Goal: Task Accomplishment & Management: Complete application form

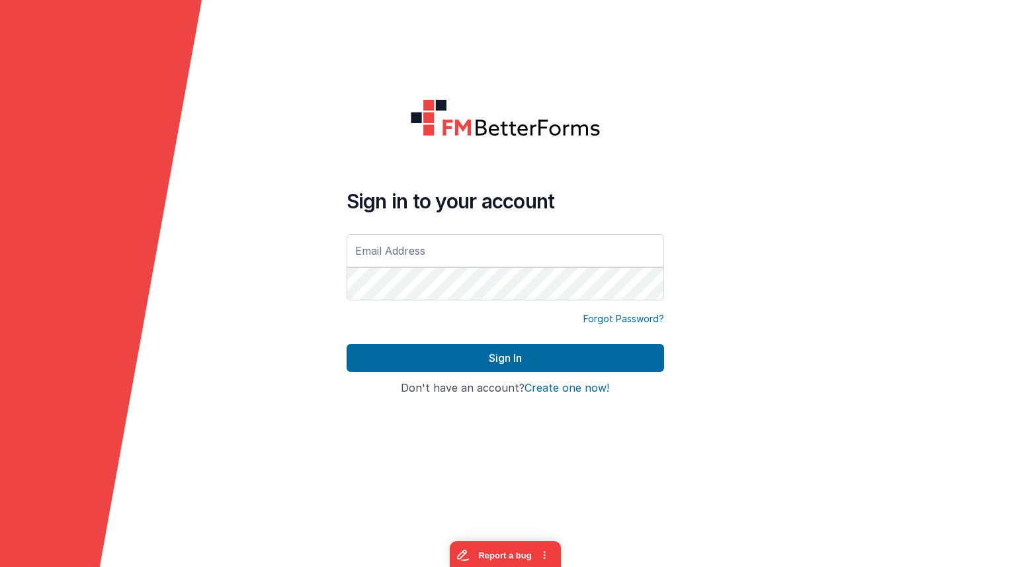
click at [718, 192] on form "Sign in to your account Forgot Password? Sign In Sign in with Google Don't have…" at bounding box center [505, 283] width 1010 height 567
click at [562, 390] on button "Create one now!" at bounding box center [566, 388] width 85 height 12
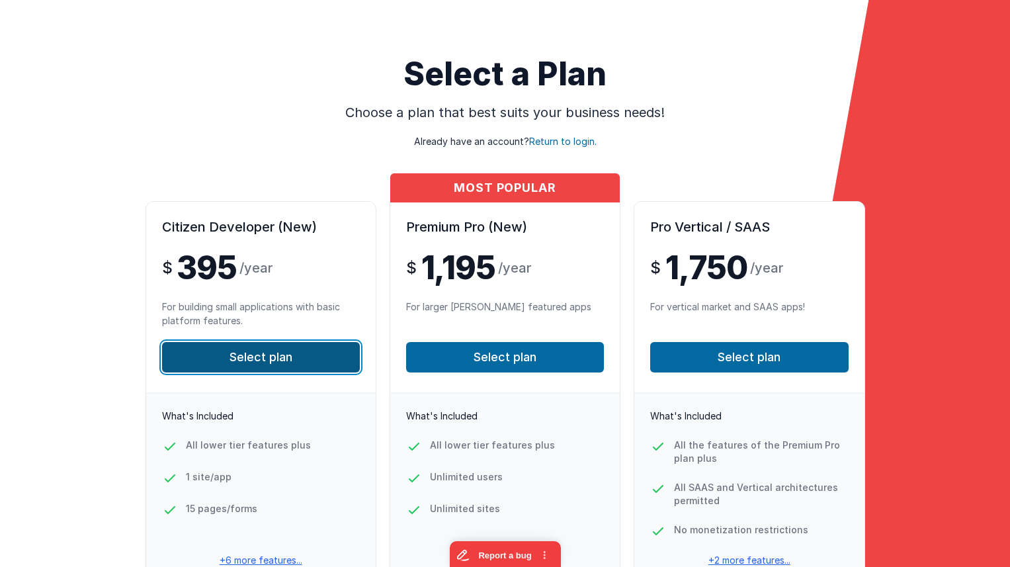
click at [331, 351] on button "Select plan" at bounding box center [261, 357] width 198 height 30
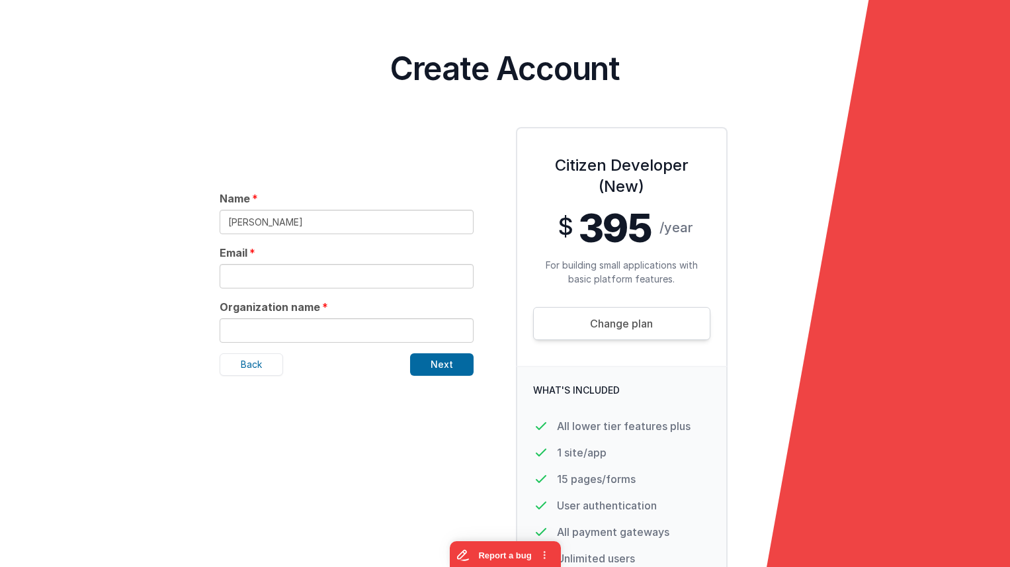
type input "[PERSON_NAME]"
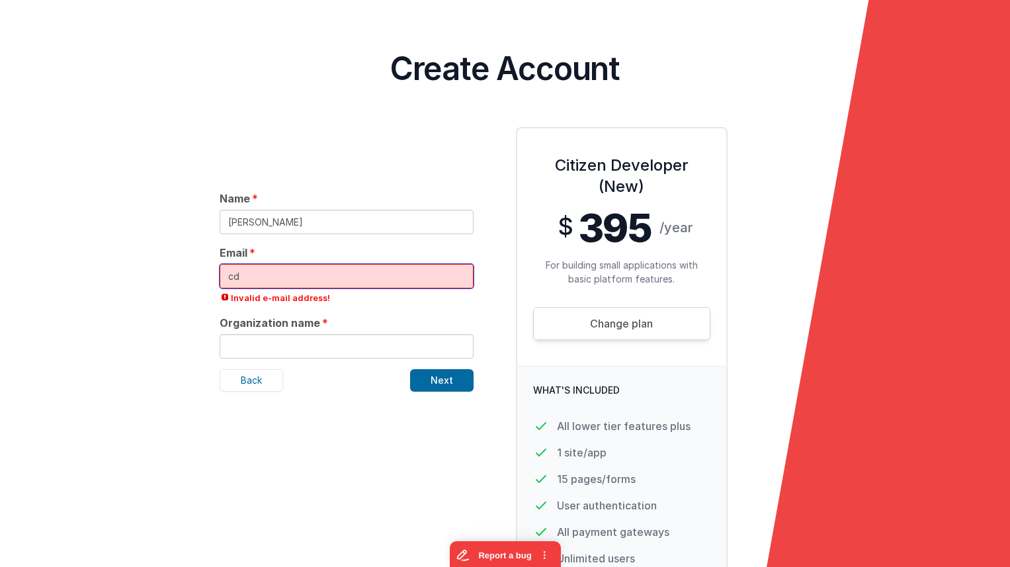
type input "c"
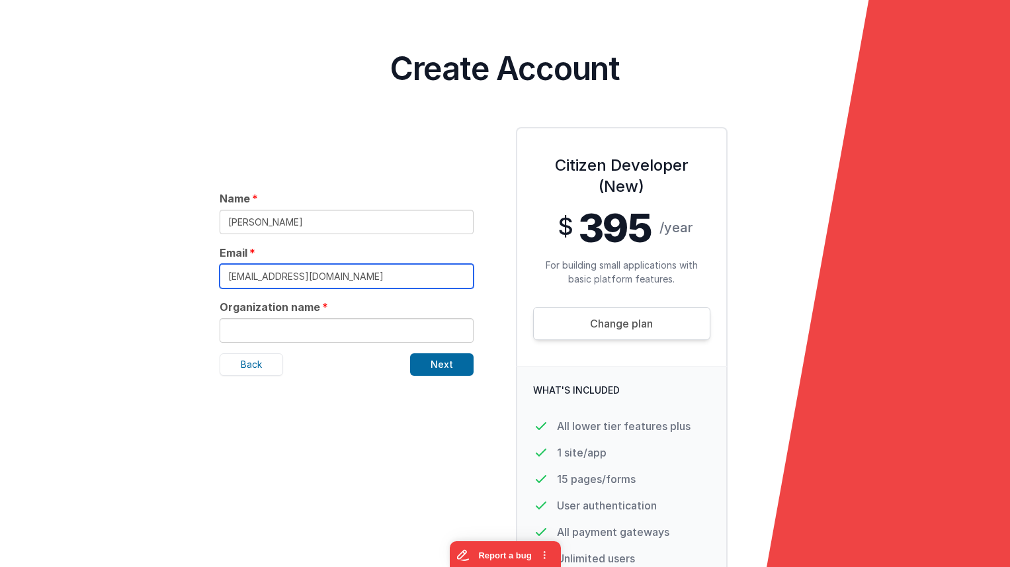
type input "[EMAIL_ADDRESS][DOMAIN_NAME]"
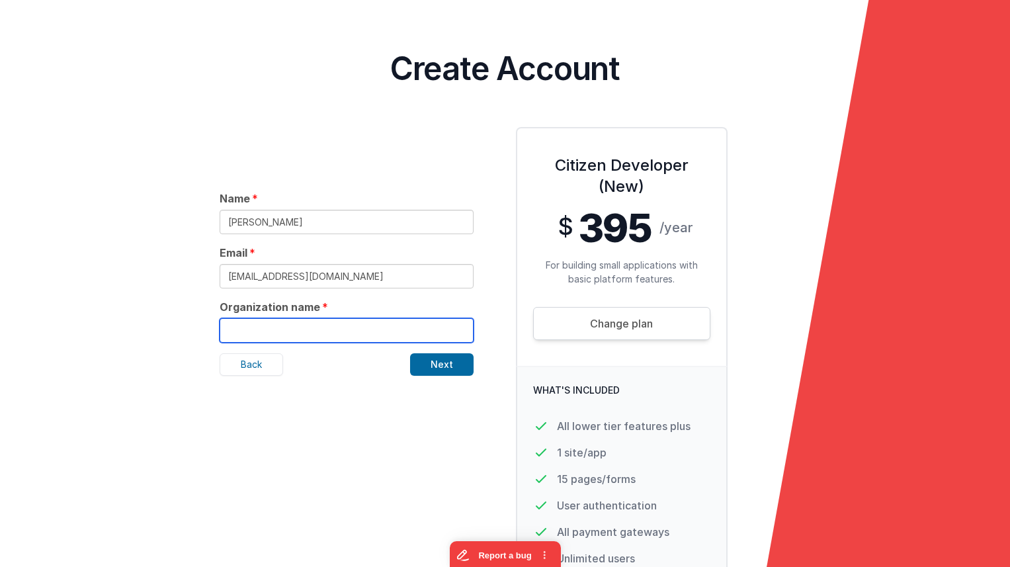
click at [326, 328] on input "text" at bounding box center [347, 330] width 254 height 24
type input "[PERSON_NAME] test Delete"
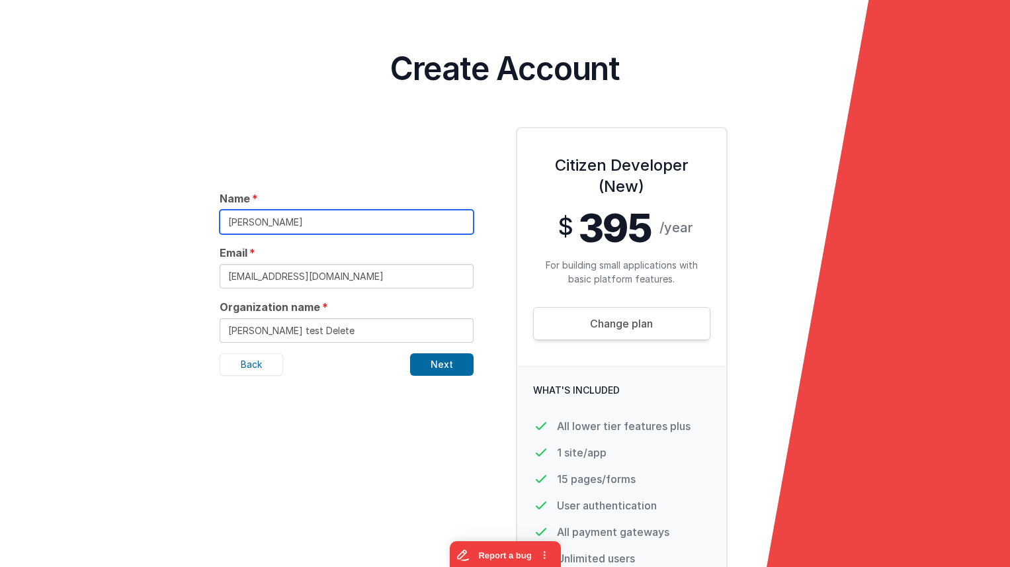
click at [299, 224] on input "Charles Test" at bounding box center [347, 222] width 254 height 24
type input "Charles Testdelete"
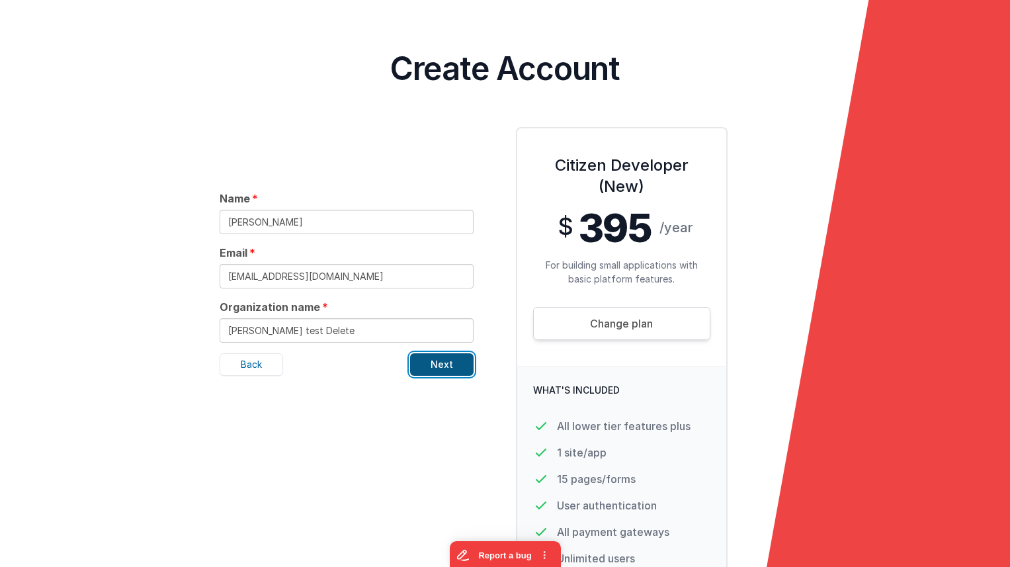
click at [423, 372] on button "Next" at bounding box center [441, 364] width 63 height 22
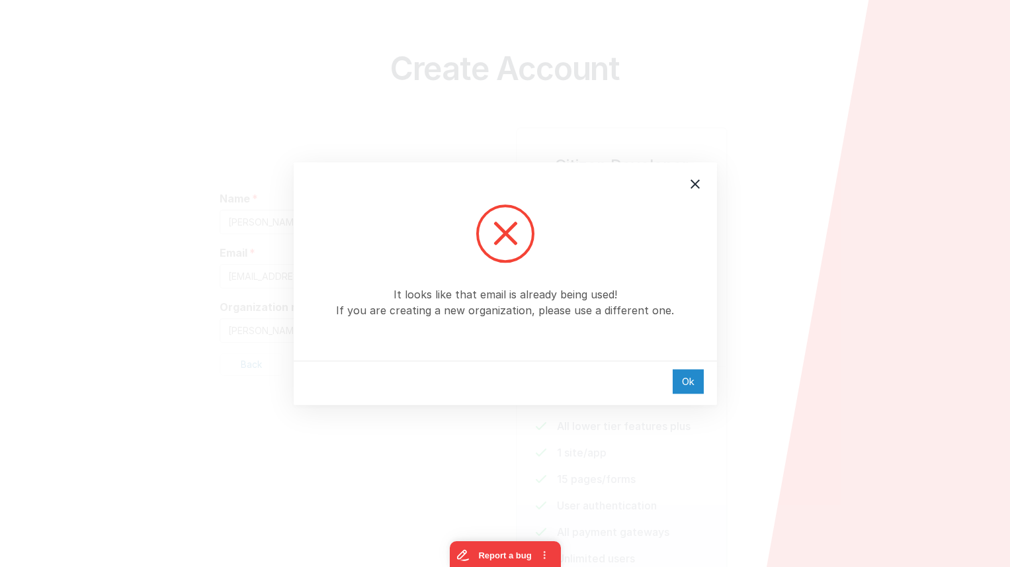
click at [684, 380] on div "Ok" at bounding box center [688, 381] width 31 height 24
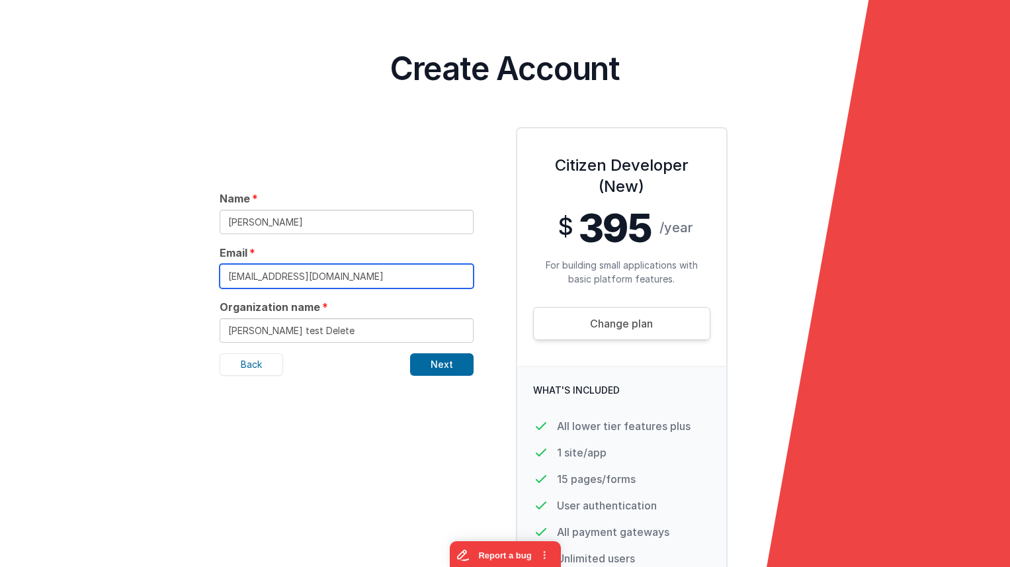
click at [263, 276] on input "cdelfs+1@delfsengineering.ca" at bounding box center [347, 276] width 254 height 24
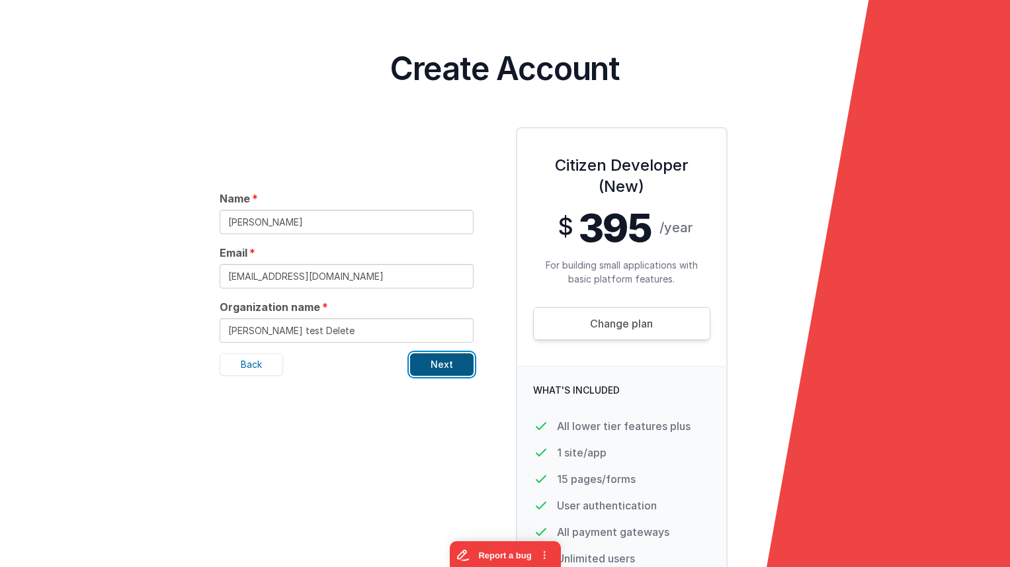
click at [433, 368] on button "Next" at bounding box center [441, 364] width 63 height 22
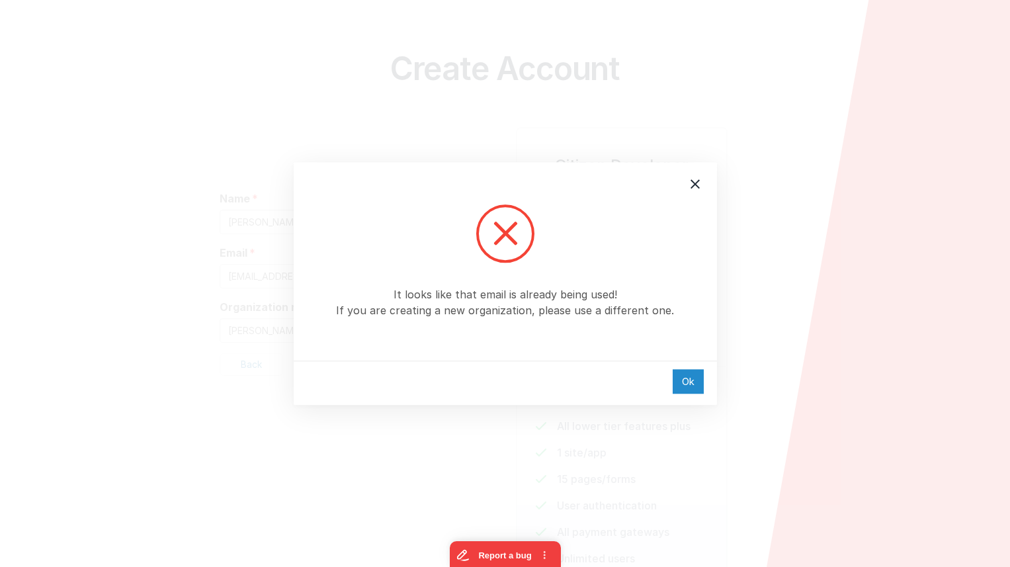
click at [683, 382] on div "Ok" at bounding box center [688, 381] width 31 height 24
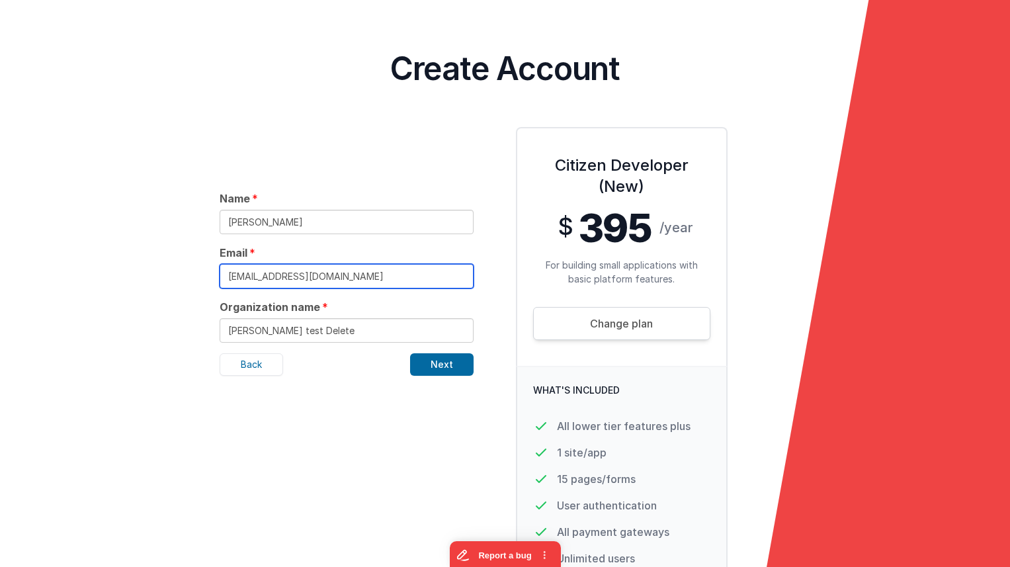
click at [269, 273] on input "cdelfs+2@delfsengineering.ca" at bounding box center [347, 276] width 254 height 24
type input "cdelfs+533@delfsengineering.ca"
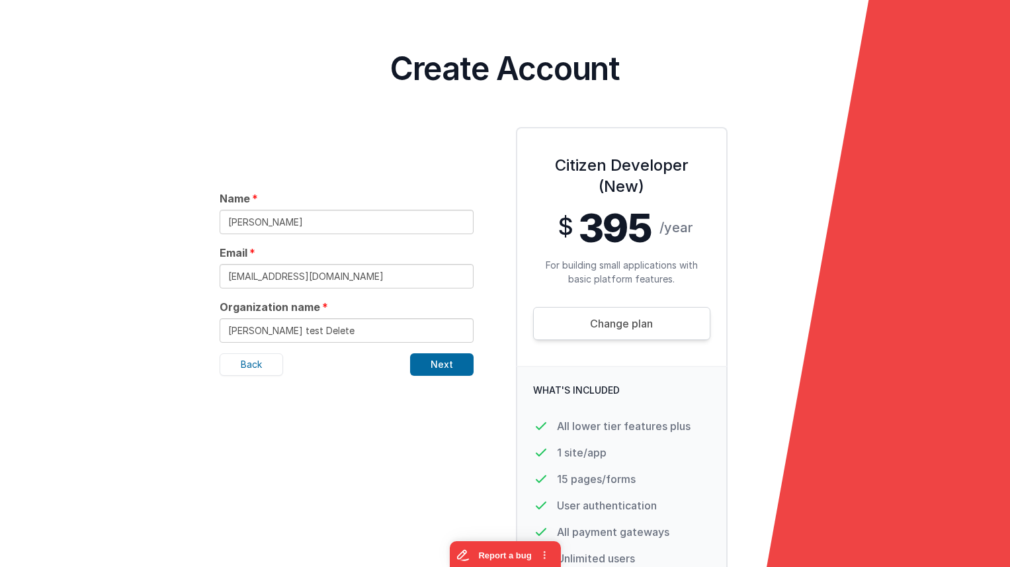
click at [464, 377] on div "Next" at bounding box center [441, 371] width 63 height 36
click at [462, 373] on button "Next" at bounding box center [441, 364] width 63 height 22
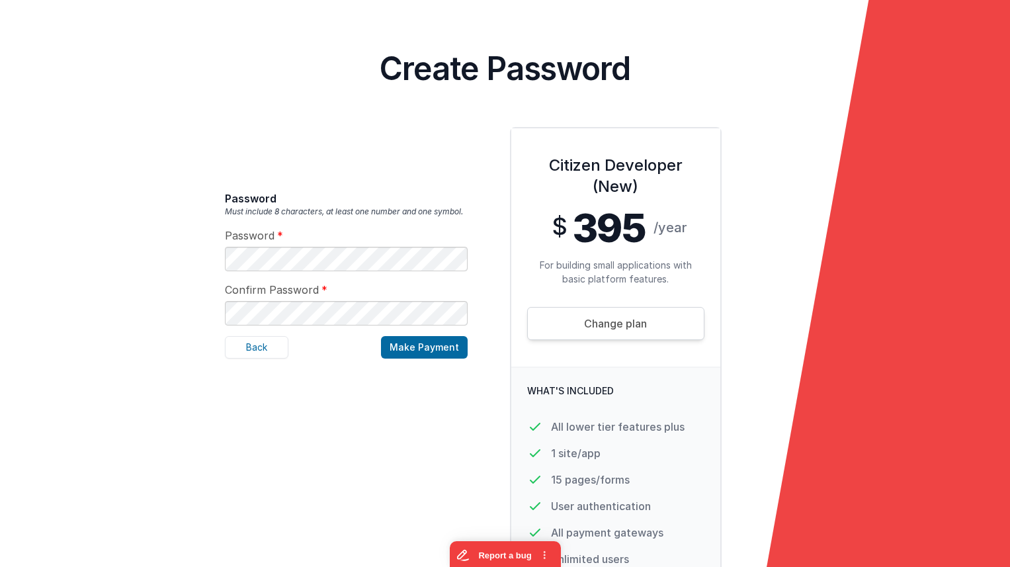
click at [494, 336] on div "Citizen Developer (New) $ 395 /year For building small applications with basic …" at bounding box center [637, 413] width 296 height 573
click at [438, 353] on button "Make Payment" at bounding box center [424, 347] width 87 height 22
click at [423, 347] on button "Make Payment" at bounding box center [424, 347] width 87 height 22
